Goal: Transaction & Acquisition: Download file/media

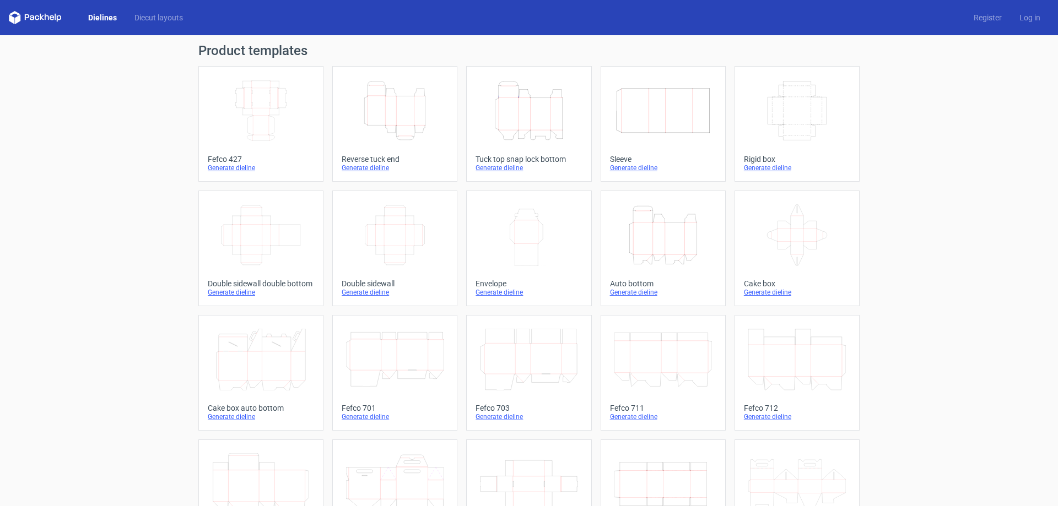
click at [424, 159] on div "Reverse tuck end" at bounding box center [395, 159] width 106 height 9
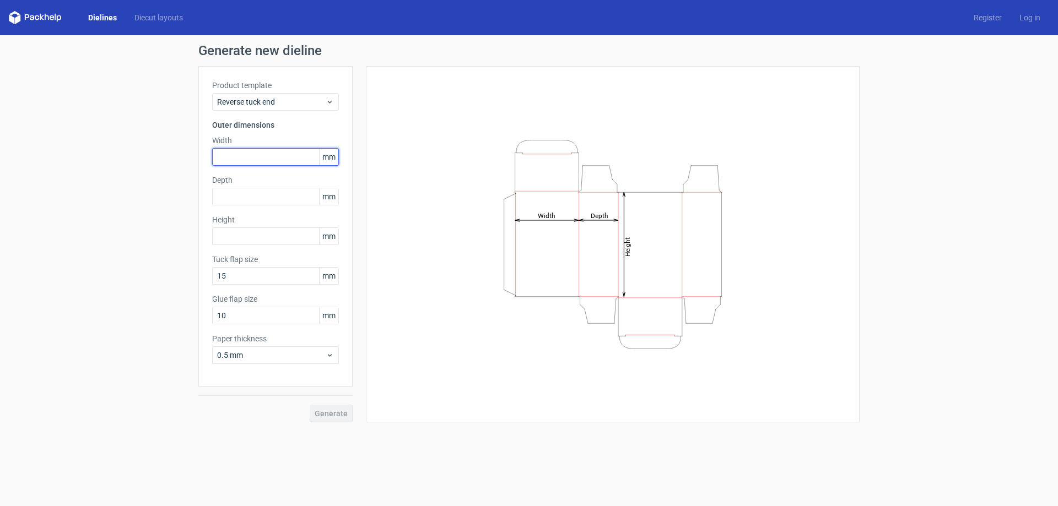
click at [276, 150] on input "text" at bounding box center [275, 157] width 127 height 18
click at [236, 158] on input "text" at bounding box center [275, 157] width 127 height 18
type input "74"
click at [278, 205] on div "Product template Reverse tuck end Outer dimensions Width 74 mm Depth mm Height …" at bounding box center [275, 226] width 154 height 321
click at [275, 201] on input "text" at bounding box center [275, 197] width 127 height 18
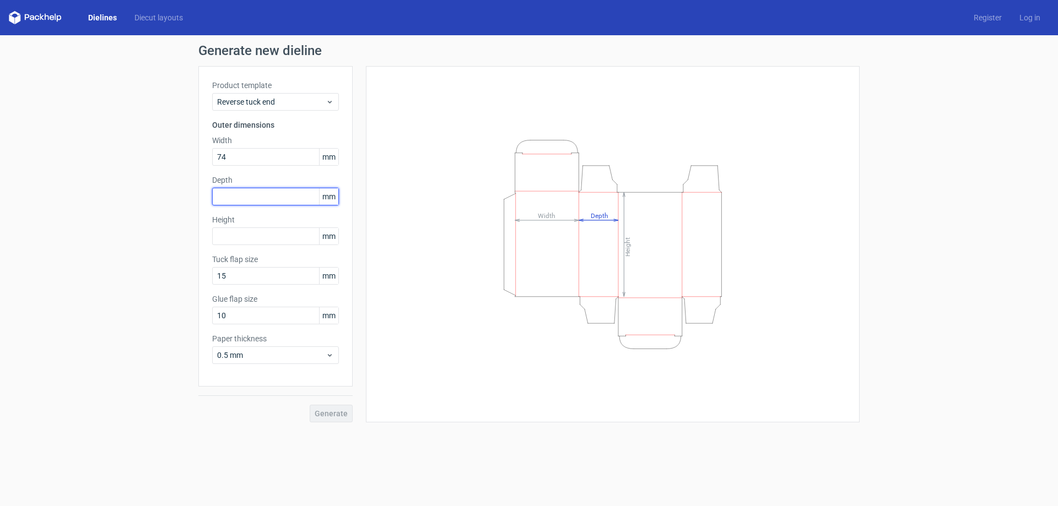
click at [231, 196] on input "text" at bounding box center [275, 197] width 127 height 18
type input "74"
click at [240, 156] on input "74" at bounding box center [275, 157] width 127 height 18
type input "7"
click at [232, 160] on input "text" at bounding box center [275, 157] width 127 height 18
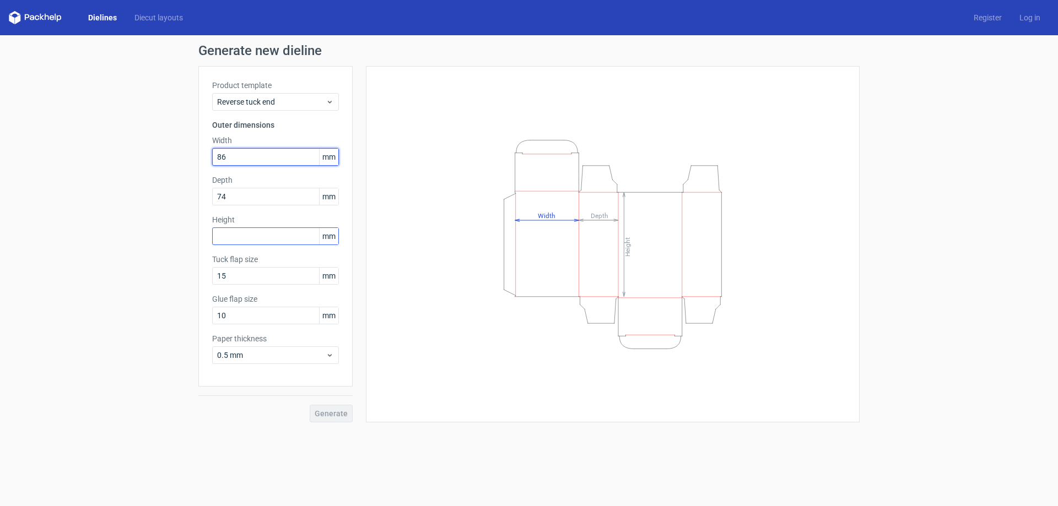
type input "86"
click at [245, 241] on input "text" at bounding box center [275, 237] width 127 height 18
click at [225, 234] on input "text" at bounding box center [275, 237] width 127 height 18
type input "86"
click at [310, 405] on button "Generate" at bounding box center [331, 414] width 43 height 18
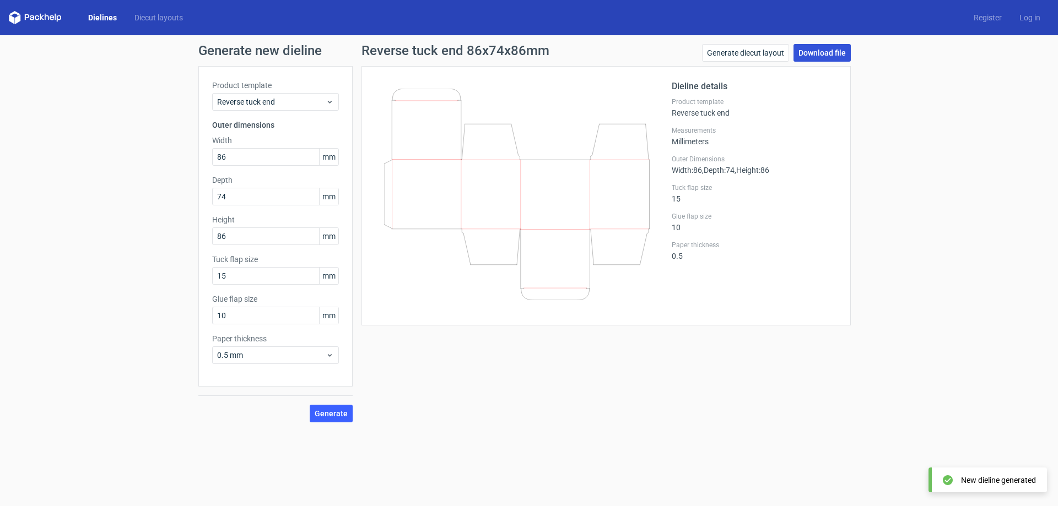
click at [812, 52] on link "Download file" at bounding box center [821, 53] width 57 height 18
